Goal: Use online tool/utility: Utilize a website feature to perform a specific function

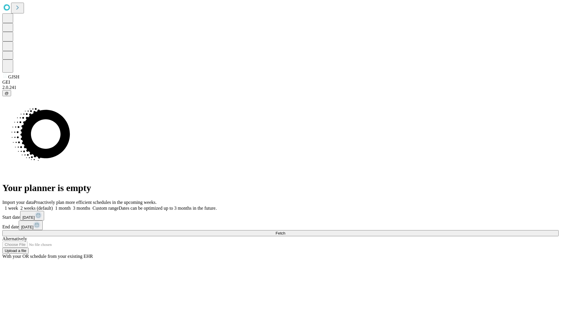
click at [285, 231] on span "Fetch" at bounding box center [280, 233] width 10 height 4
